Goal: Find specific page/section: Find specific page/section

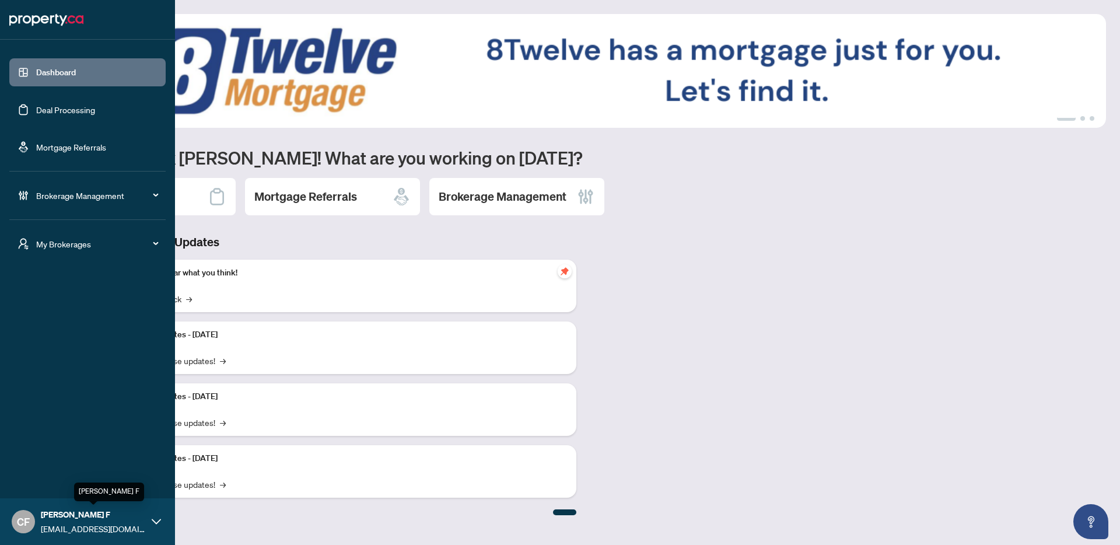
click at [59, 517] on span "[PERSON_NAME] F" at bounding box center [93, 514] width 105 height 13
click at [57, 237] on span "My Brokerages" at bounding box center [96, 243] width 121 height 13
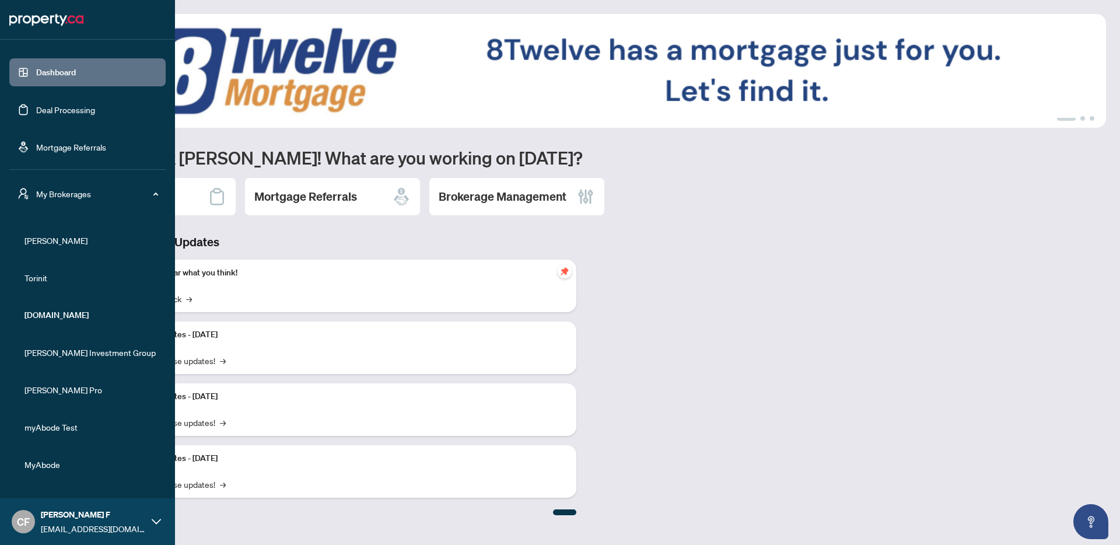
click at [38, 239] on span "[PERSON_NAME]" at bounding box center [90, 240] width 133 height 13
